Goal: Find specific page/section: Find specific page/section

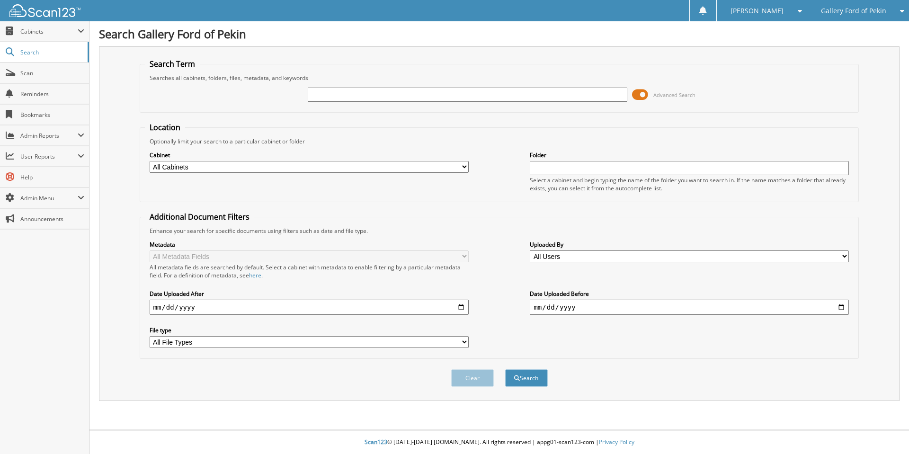
click at [337, 92] on input "text" at bounding box center [467, 95] width 319 height 14
type input "30921"
click at [505, 369] on button "Search" at bounding box center [526, 378] width 43 height 18
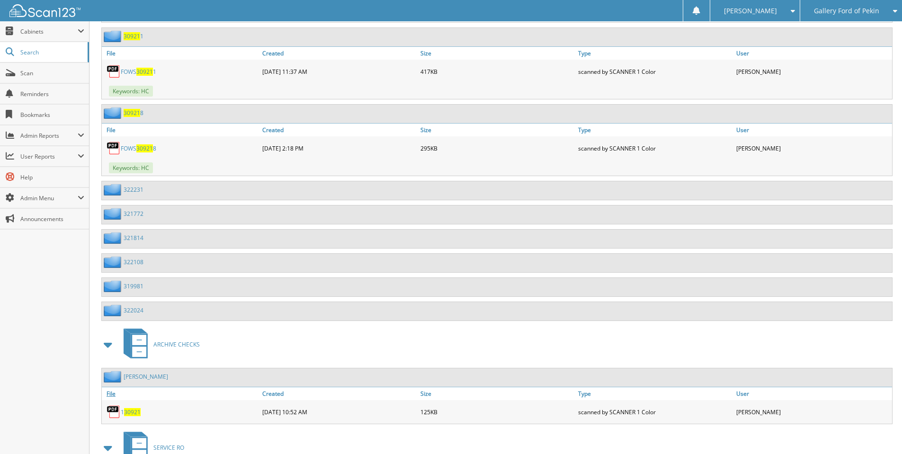
scroll to position [968, 0]
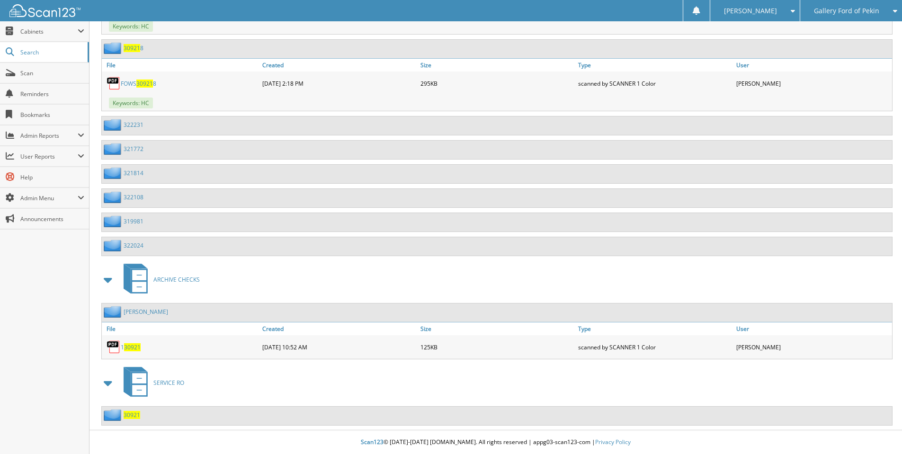
click at [130, 416] on span "30921" at bounding box center [132, 415] width 17 height 8
